Goal: Book appointment/travel/reservation

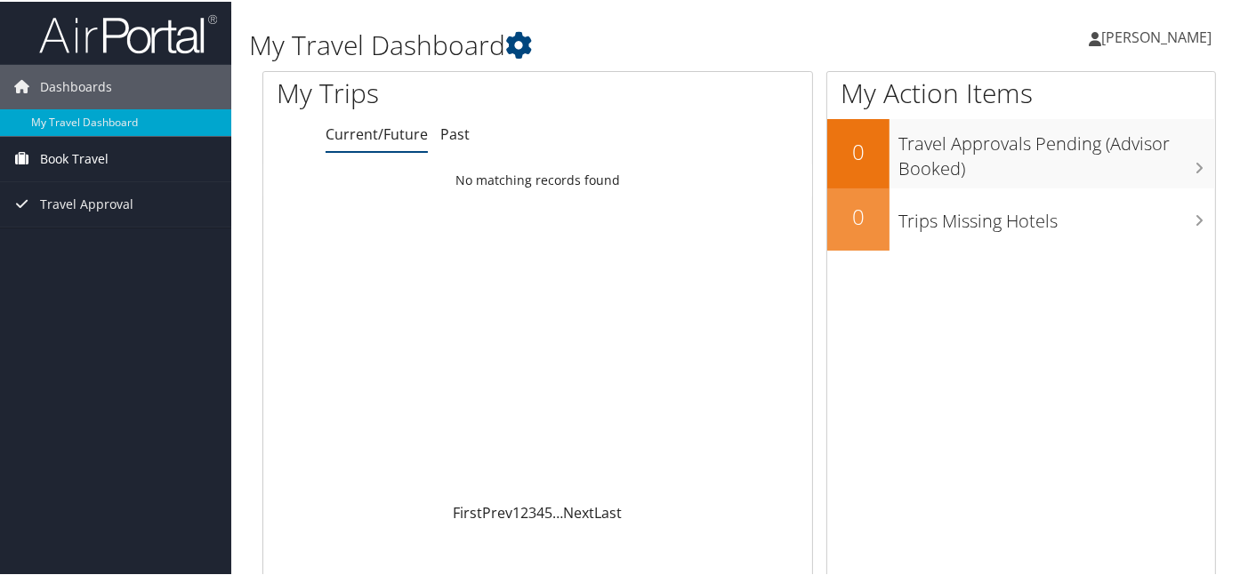
click at [72, 159] on span "Book Travel" at bounding box center [74, 157] width 68 height 44
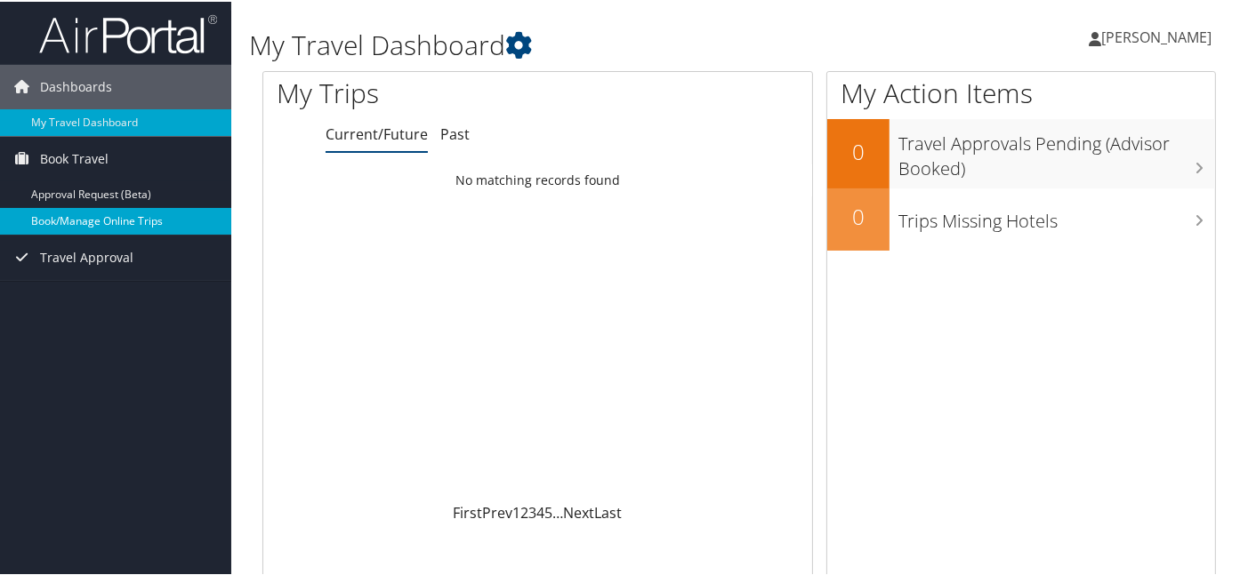
click at [96, 215] on link "Book/Manage Online Trips" at bounding box center [115, 219] width 231 height 27
